Goal: Transaction & Acquisition: Purchase product/service

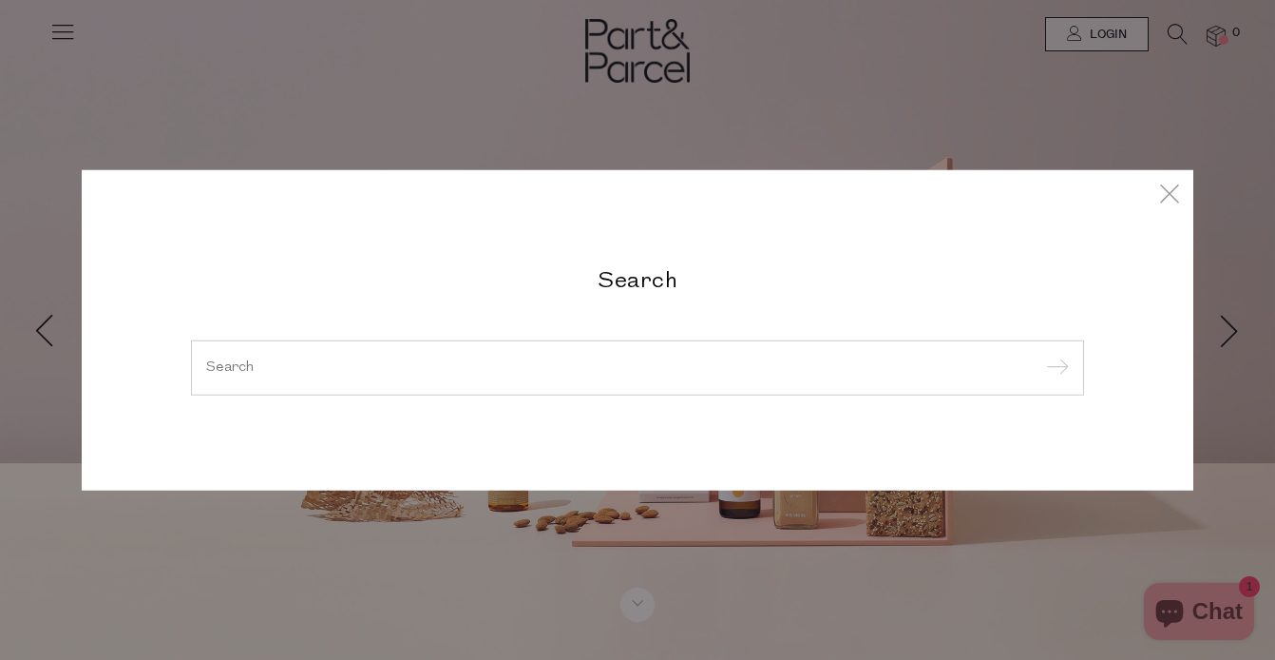
click at [419, 396] on div "Search" at bounding box center [638, 330] width 1112 height 320
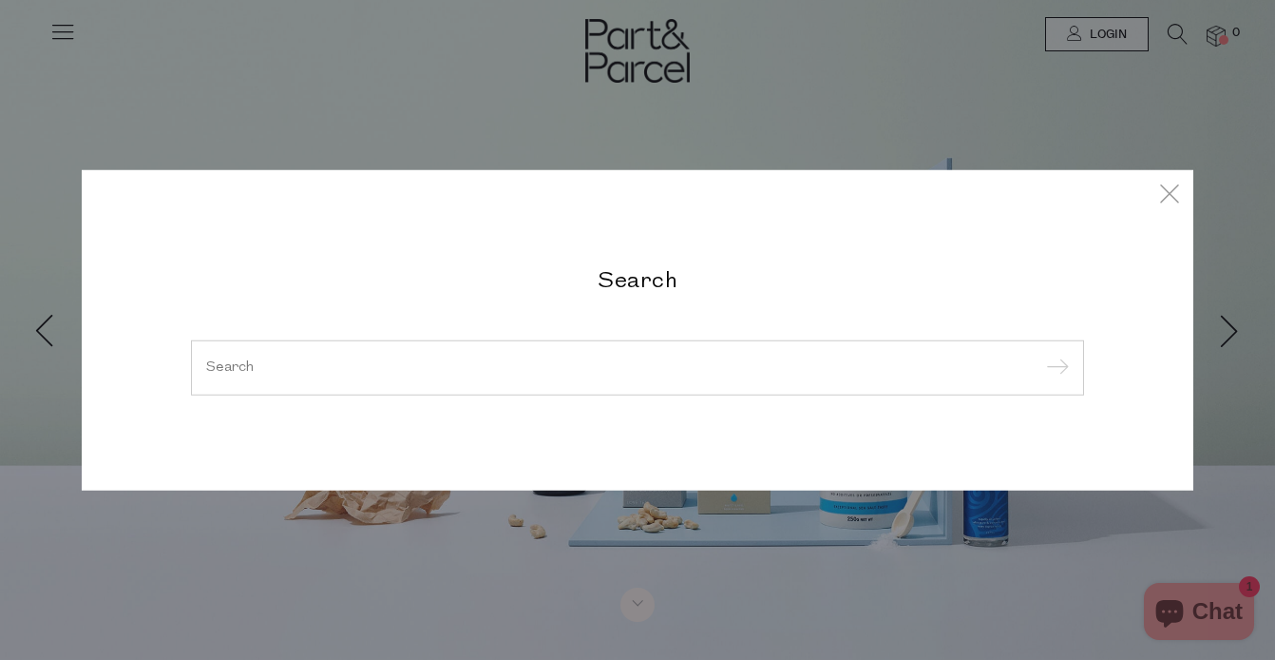
click at [303, 374] on input "search" at bounding box center [637, 367] width 863 height 14
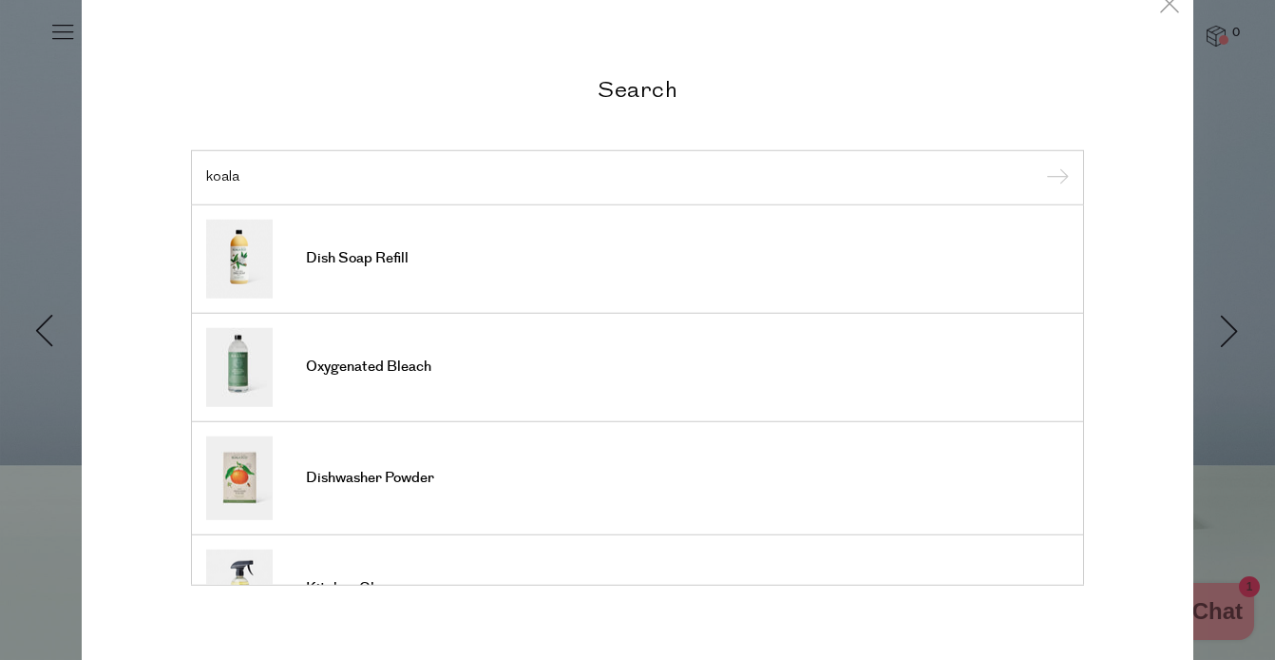
type input "koala"
click at [1041, 164] on input "submit" at bounding box center [1055, 178] width 29 height 29
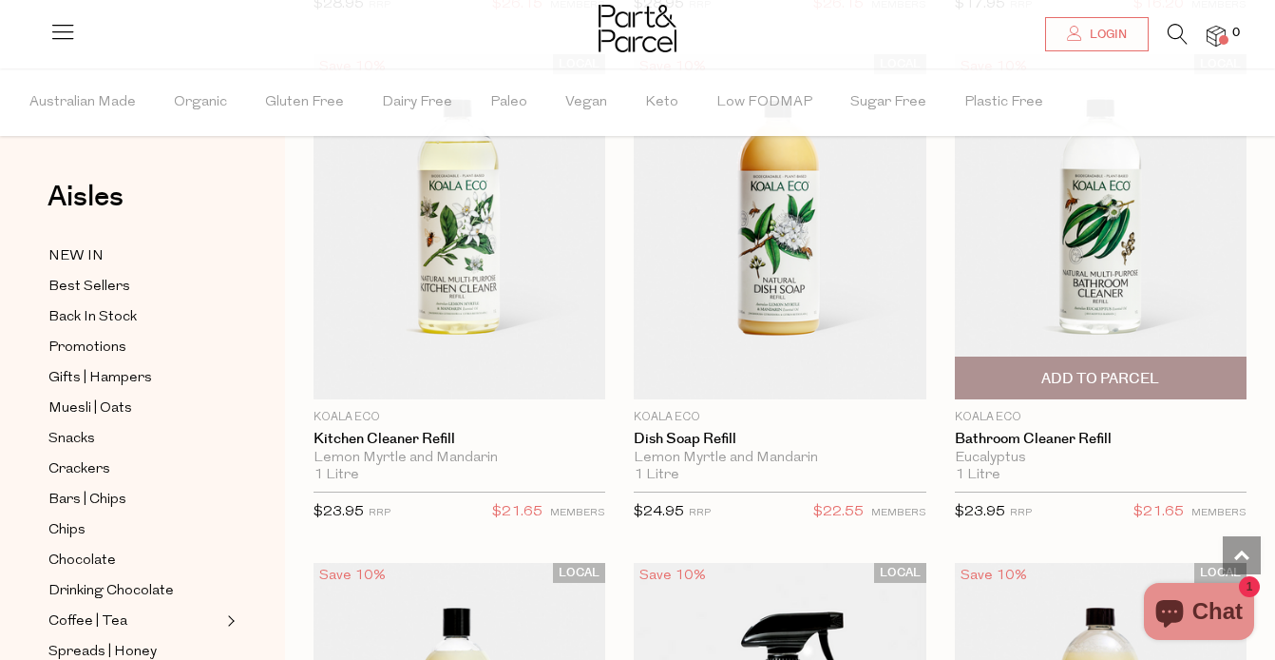
scroll to position [2219, 0]
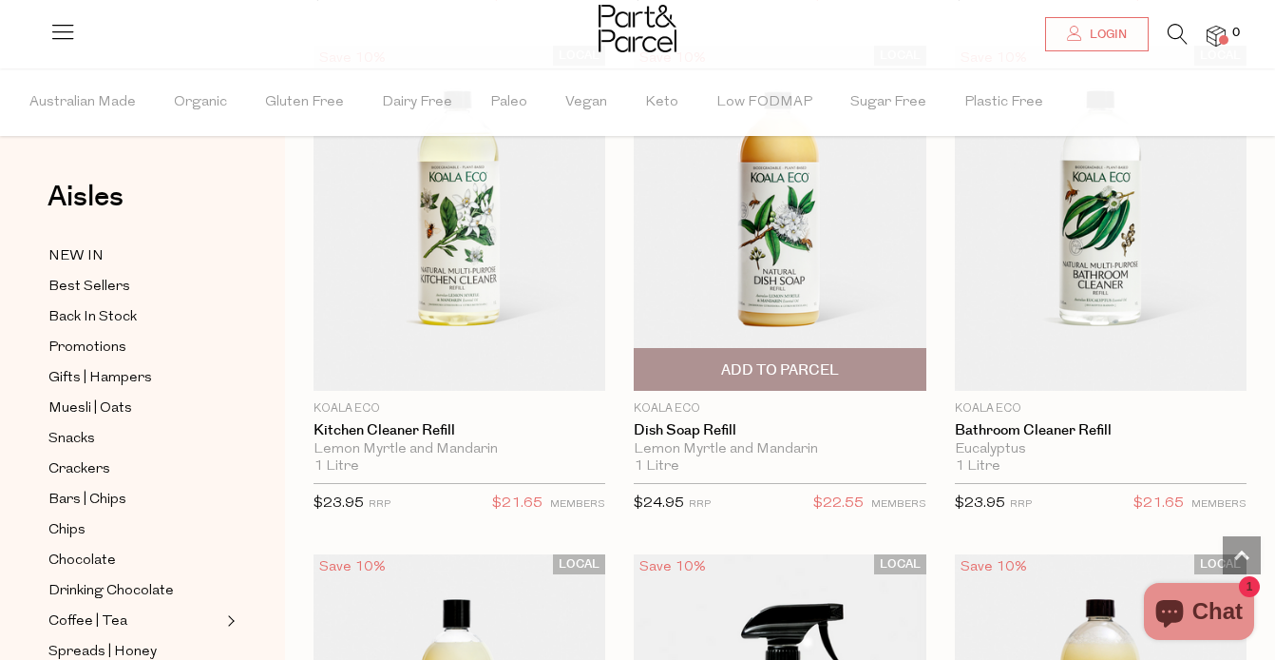
click at [793, 370] on span "Add To Parcel" at bounding box center [780, 370] width 118 height 20
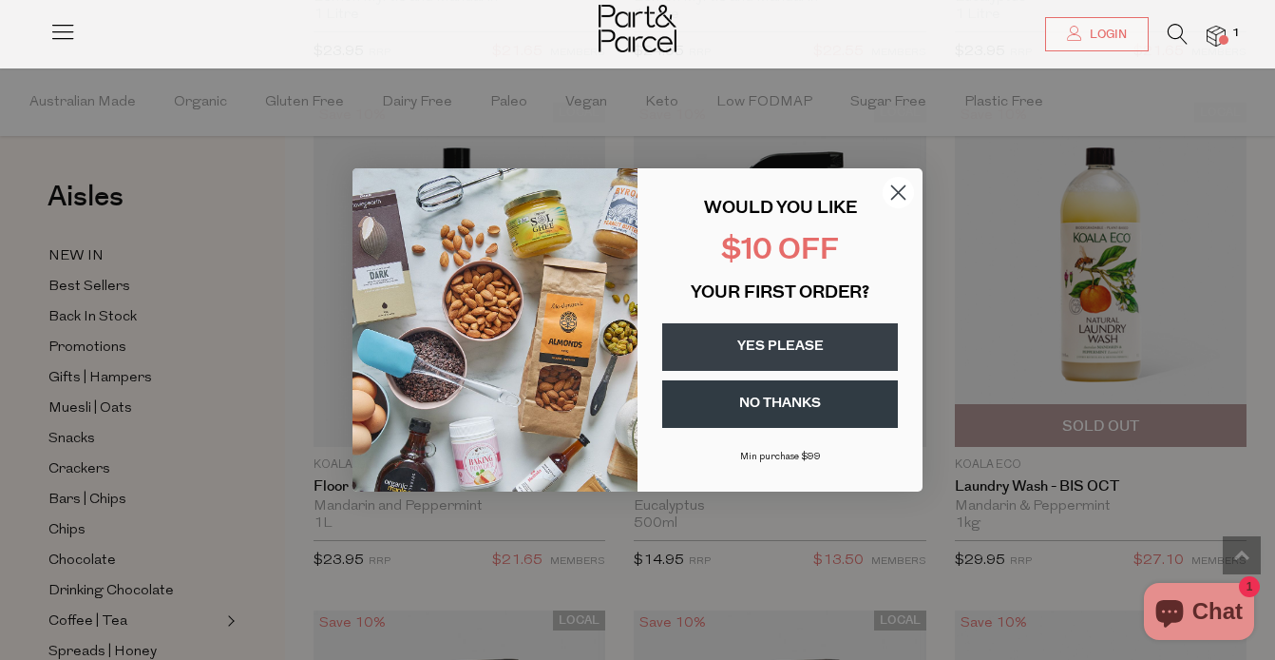
scroll to position [2690, 0]
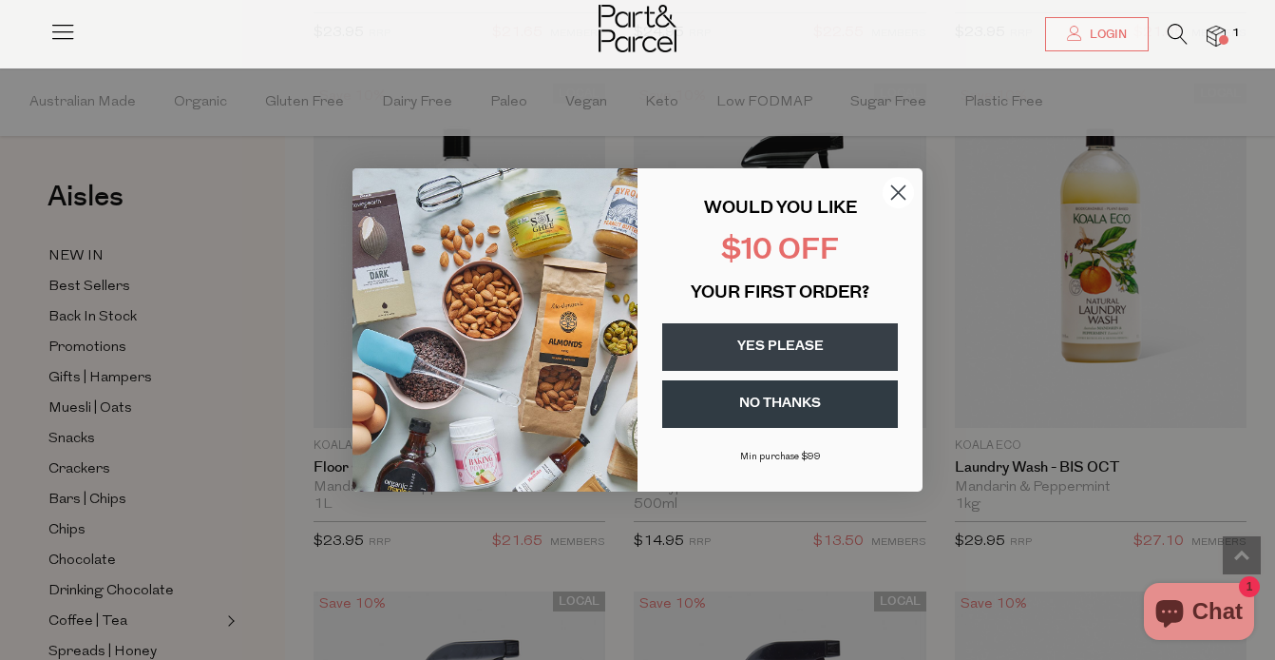
click at [904, 195] on circle "Close dialog" at bounding box center [898, 192] width 31 height 31
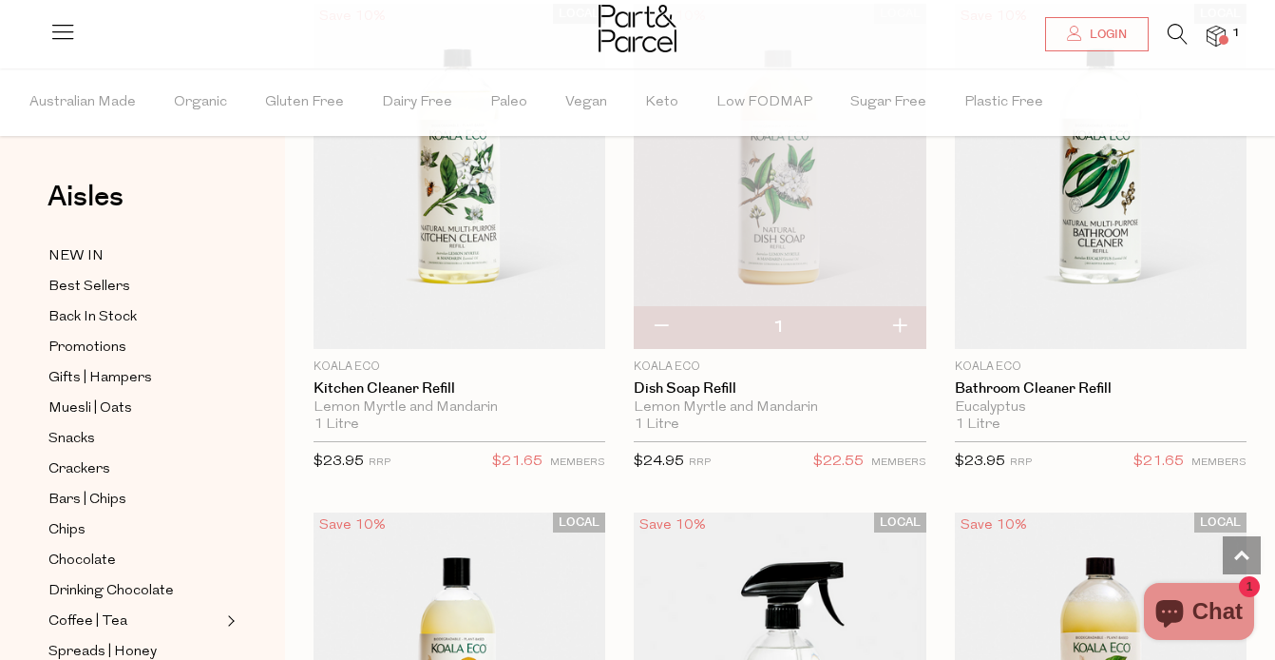
scroll to position [2250, 0]
